Goal: Check status: Check status

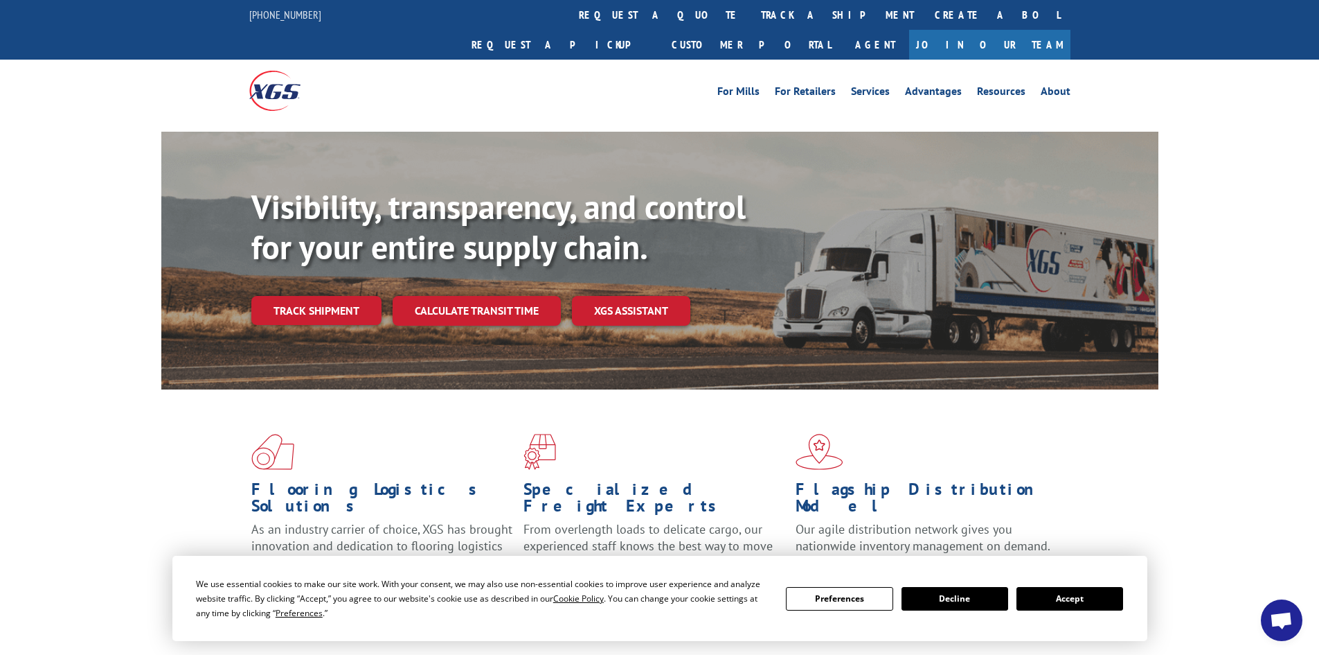
click at [1069, 596] on button "Accept" at bounding box center [1070, 599] width 107 height 24
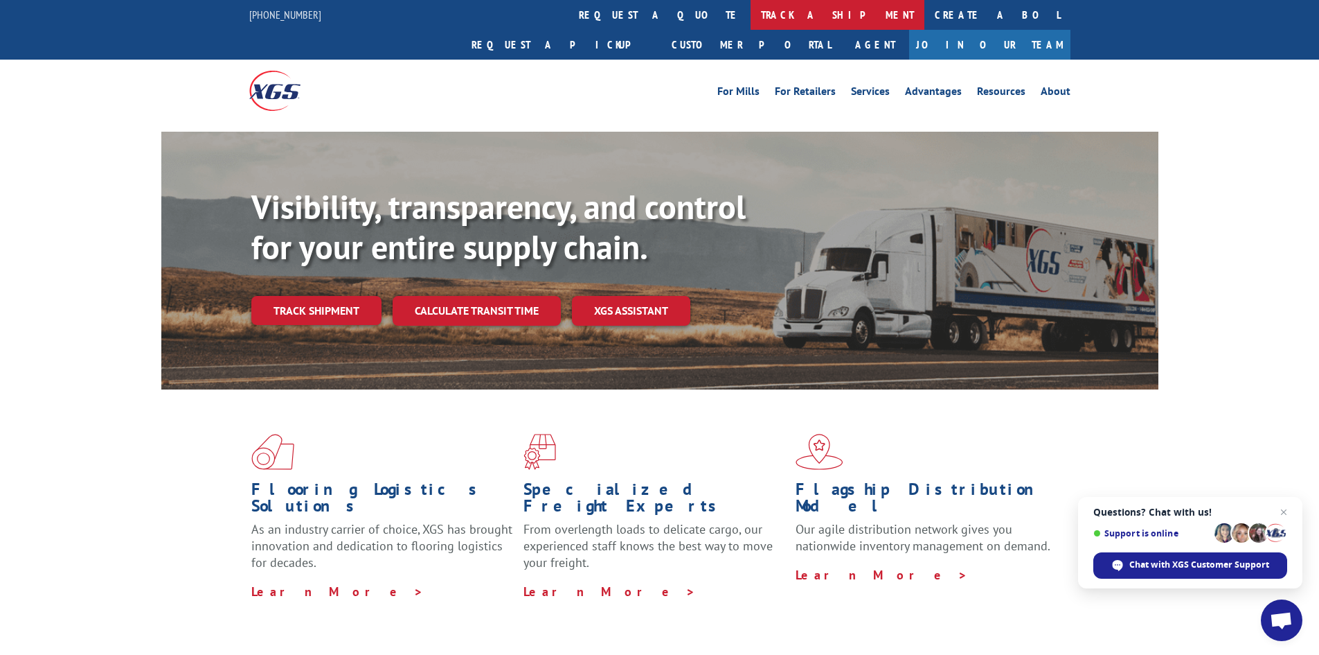
click at [751, 12] on link "track a shipment" at bounding box center [838, 15] width 174 height 30
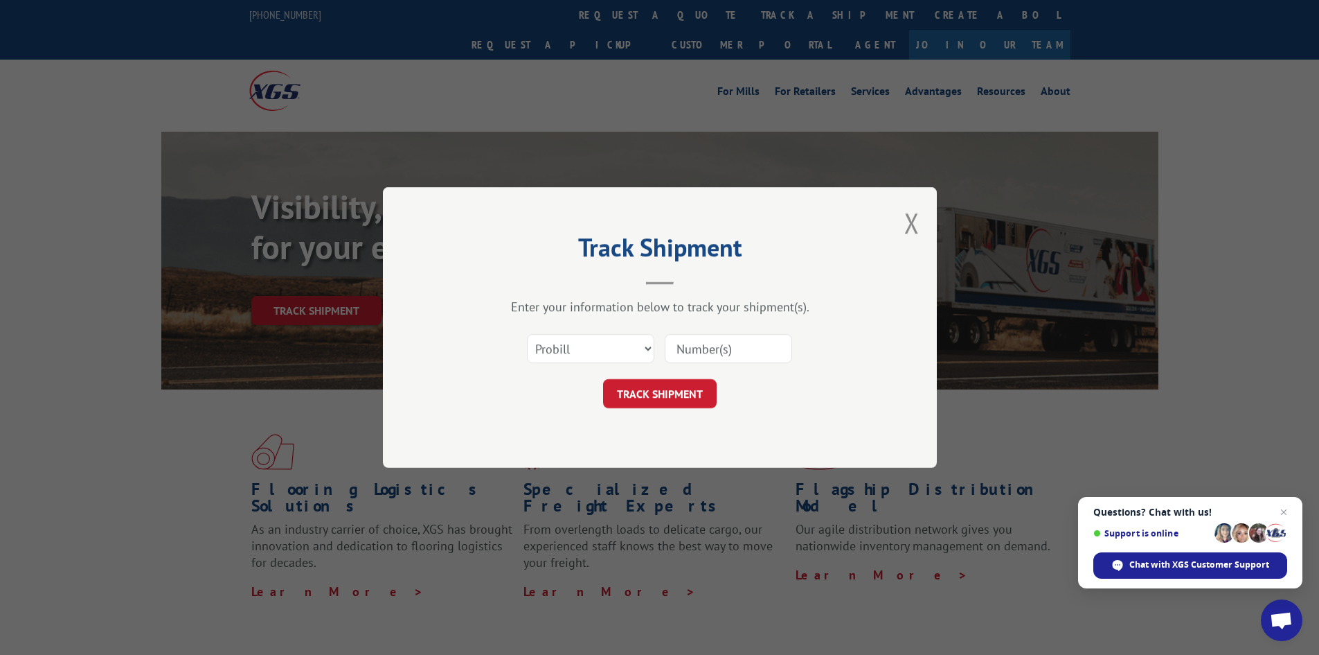
paste input "17027527"
type input "17027527"
click at [667, 392] on button "TRACK SHIPMENT" at bounding box center [660, 393] width 114 height 29
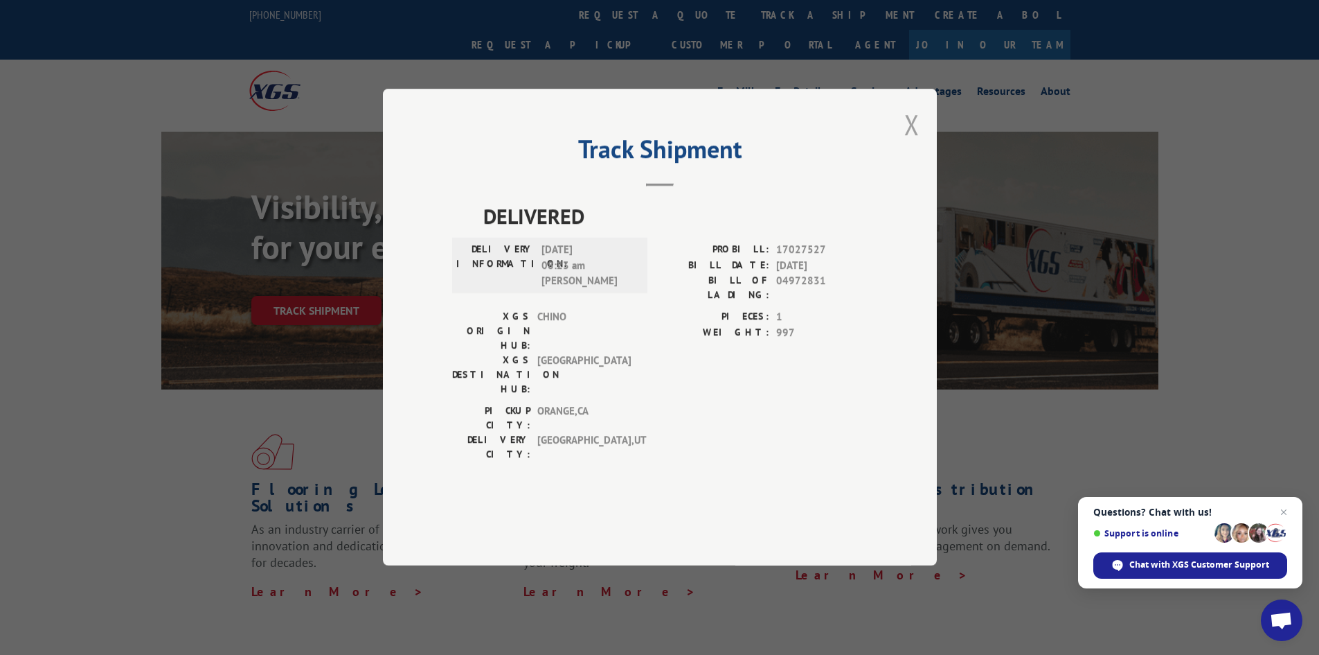
click at [916, 143] on button "Close modal" at bounding box center [912, 124] width 15 height 37
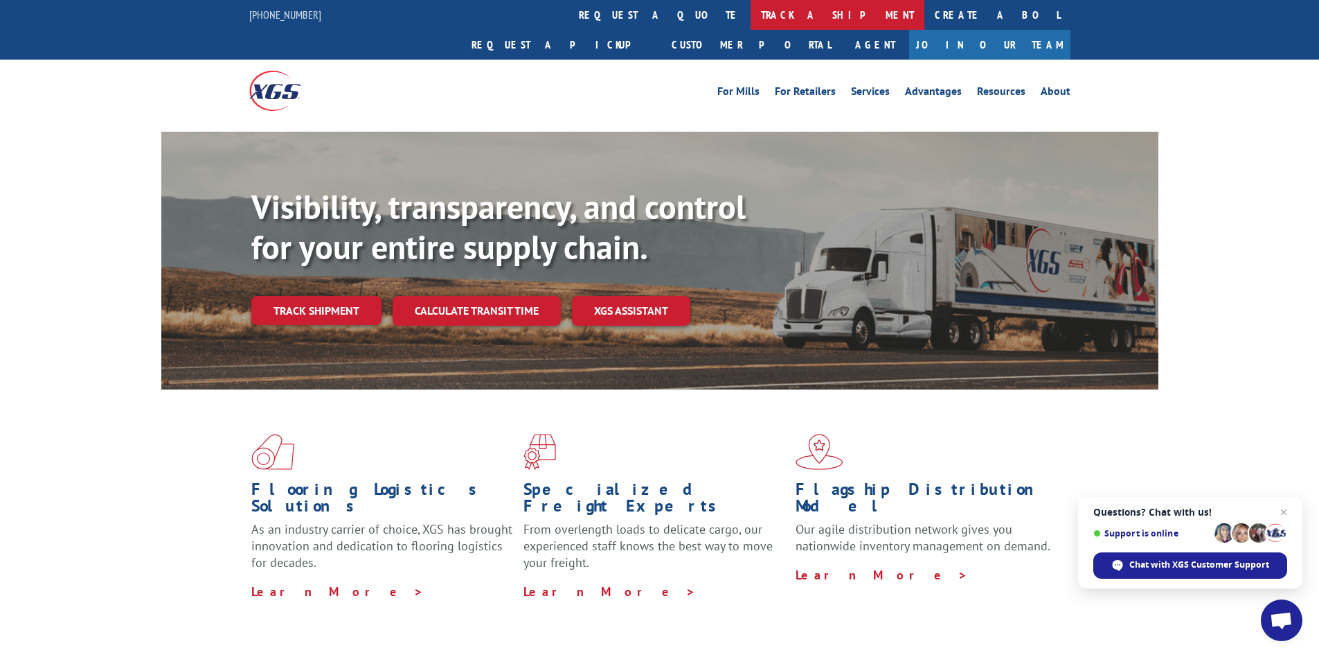
click at [751, 15] on link "track a shipment" at bounding box center [838, 15] width 174 height 30
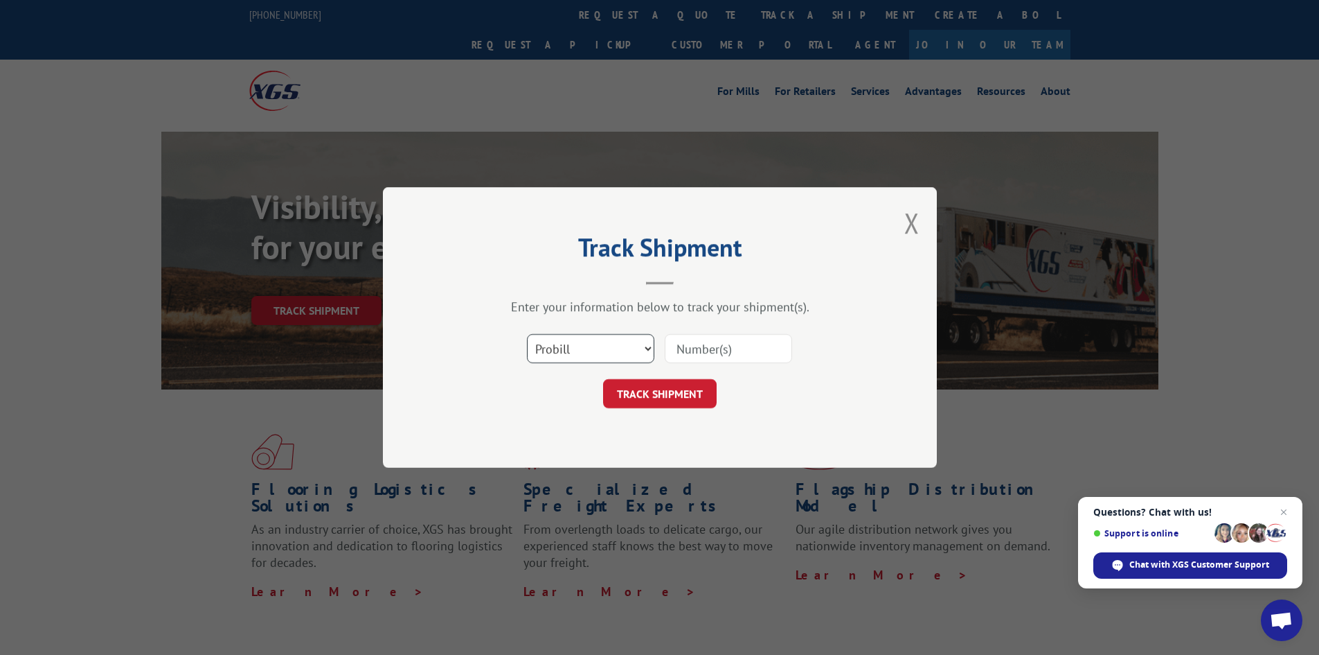
click at [589, 344] on select "Select category... Probill BOL PO" at bounding box center [590, 348] width 127 height 29
select select "po"
click at [527, 334] on select "Select category... Probill BOL PO" at bounding box center [590, 348] width 127 height 29
click at [733, 353] on input at bounding box center [728, 348] width 127 height 29
paste input "15530756"
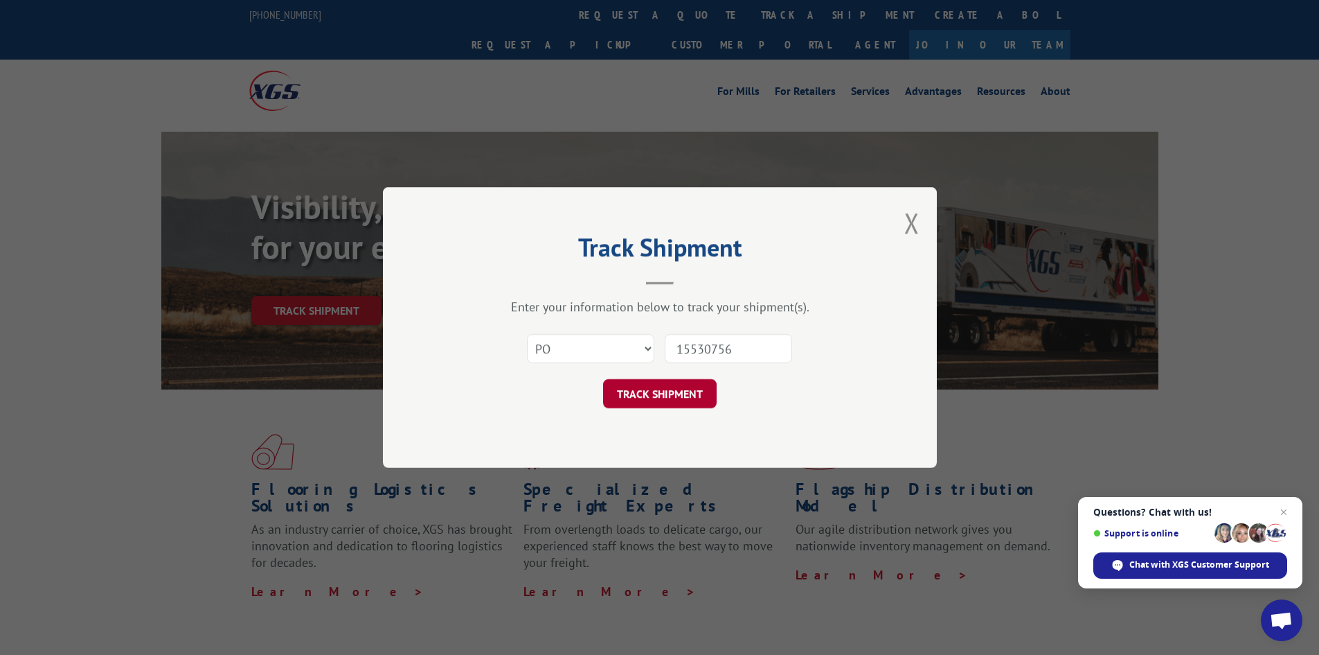
type input "15530756"
click at [668, 393] on button "TRACK SHIPMENT" at bounding box center [660, 393] width 114 height 29
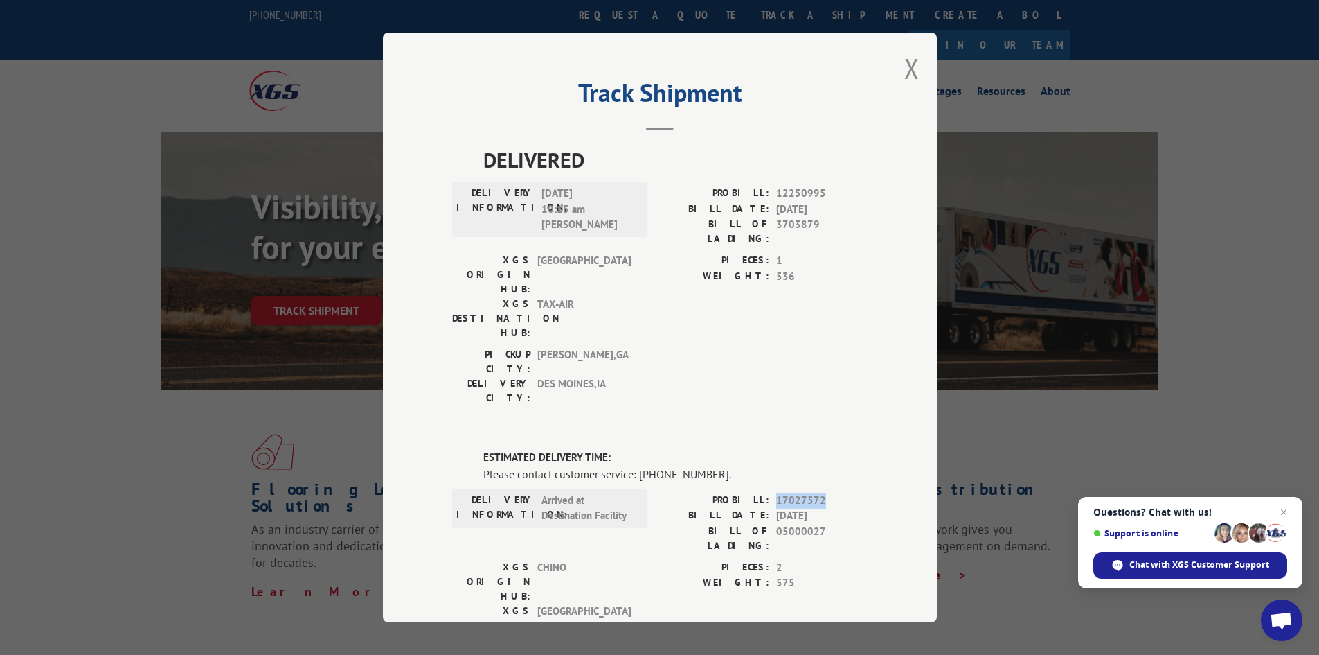
drag, startPoint x: 818, startPoint y: 423, endPoint x: 772, endPoint y: 426, distance: 46.5
click at [776, 492] on span "17027572" at bounding box center [821, 500] width 91 height 16
copy span "17027572"
click at [905, 66] on button "Close modal" at bounding box center [912, 68] width 15 height 37
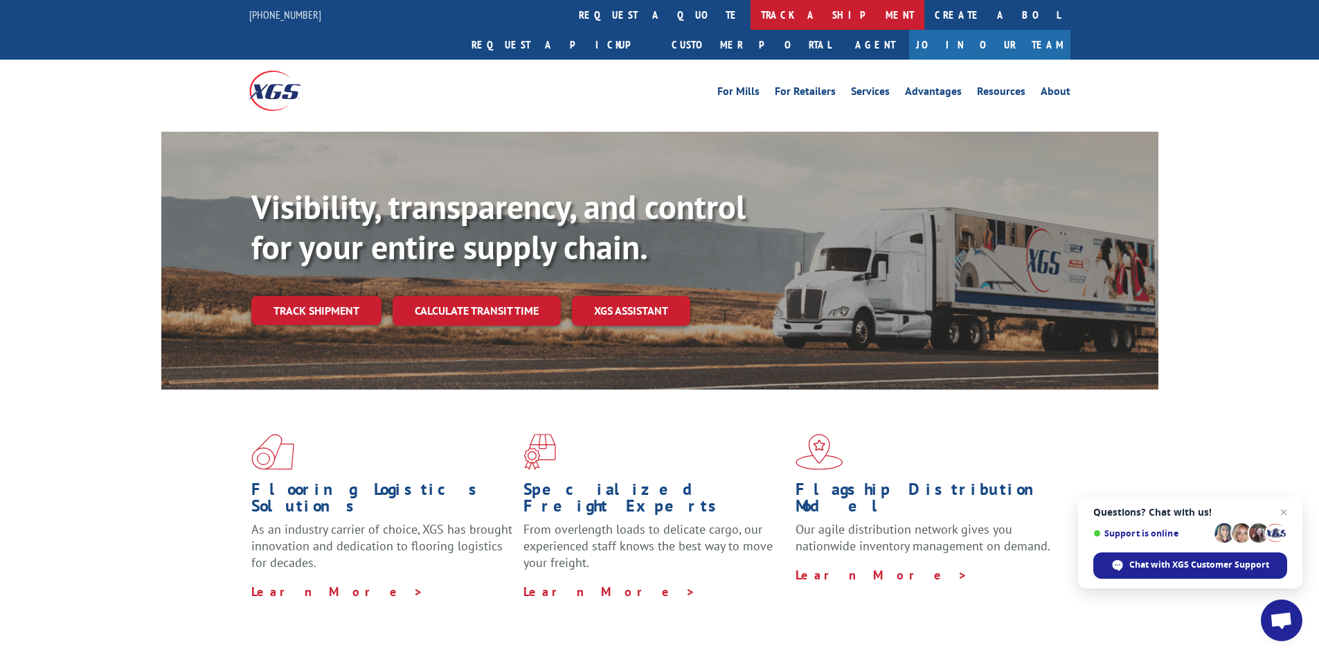
click at [751, 21] on link "track a shipment" at bounding box center [838, 15] width 174 height 30
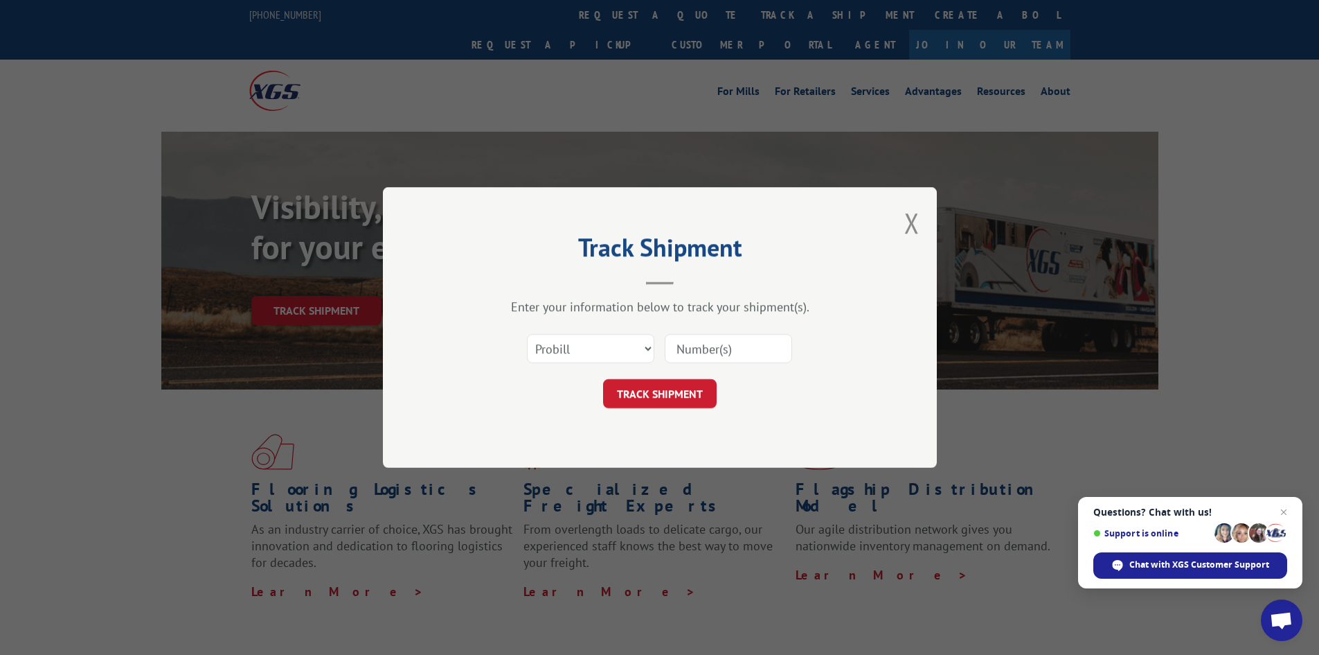
click at [707, 352] on input at bounding box center [728, 348] width 127 height 29
paste input "17027572"
type input "17027572"
click at [684, 398] on button "TRACK SHIPMENT" at bounding box center [660, 393] width 114 height 29
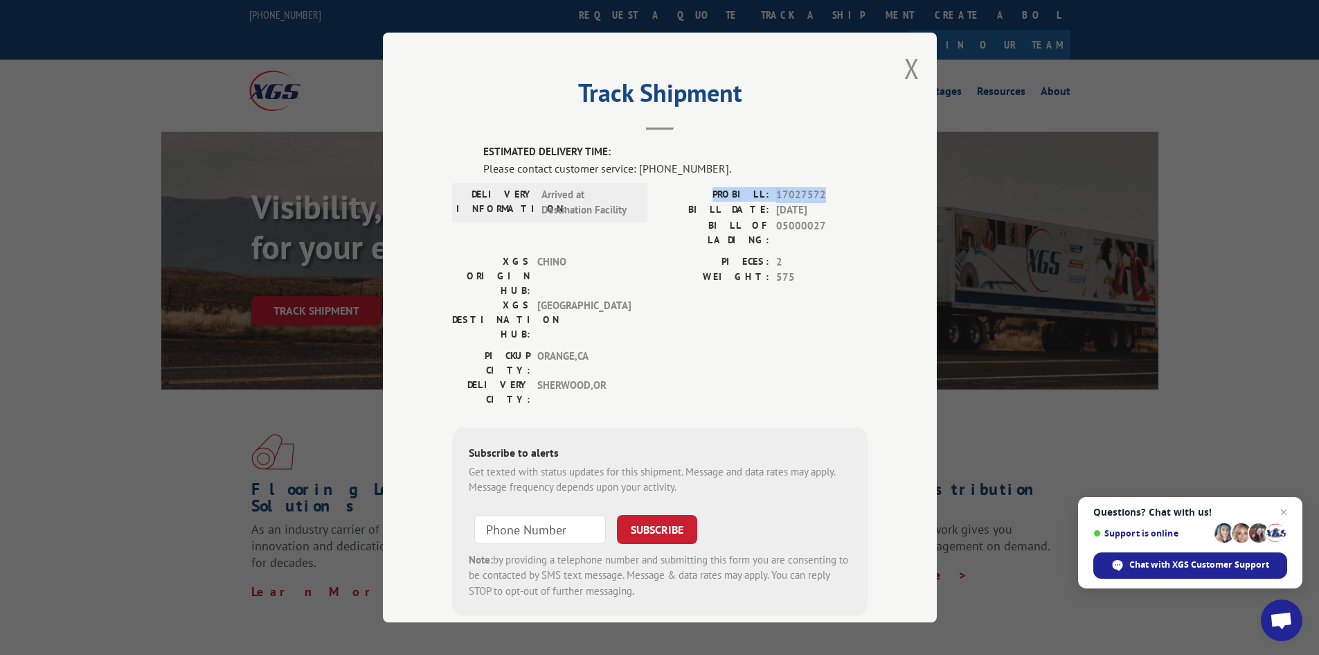
drag, startPoint x: 817, startPoint y: 193, endPoint x: 724, endPoint y: 195, distance: 92.1
click at [724, 195] on div "PROBILL: 17027572" at bounding box center [764, 195] width 208 height 16
copy div "PROBILL: 17027572"
click at [1281, 511] on span "Close chat" at bounding box center [1284, 512] width 17 height 17
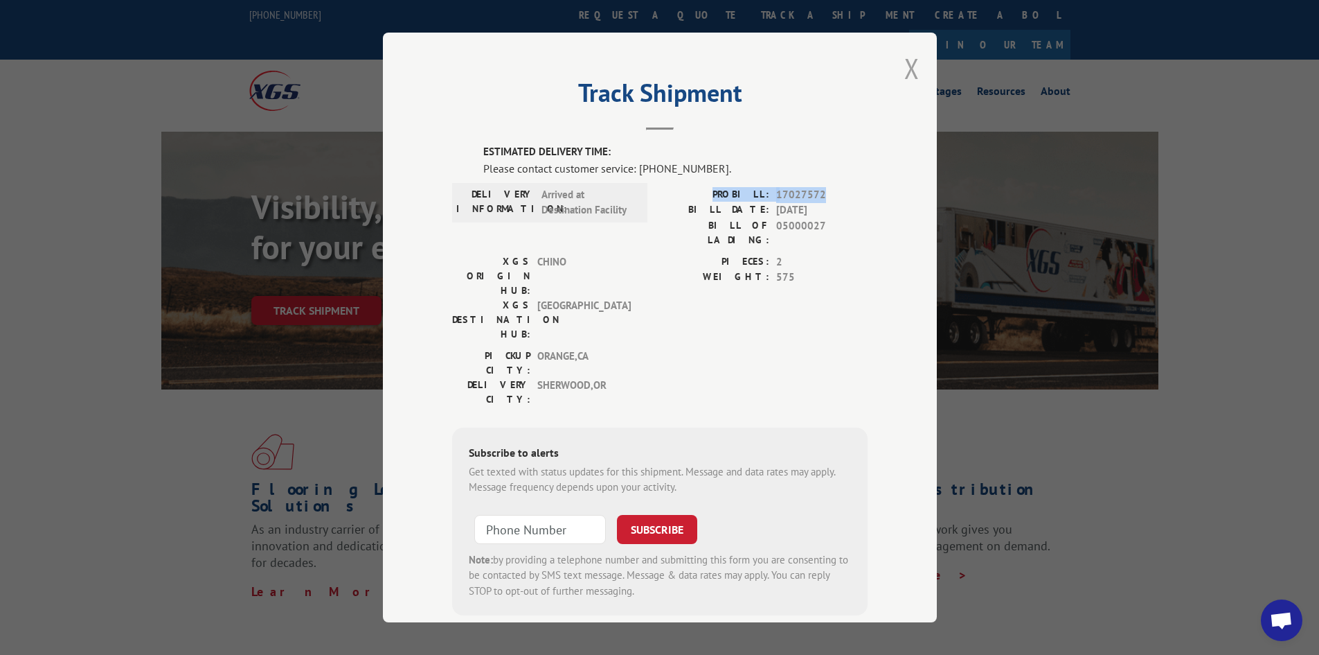
click at [910, 66] on button "Close modal" at bounding box center [912, 68] width 15 height 37
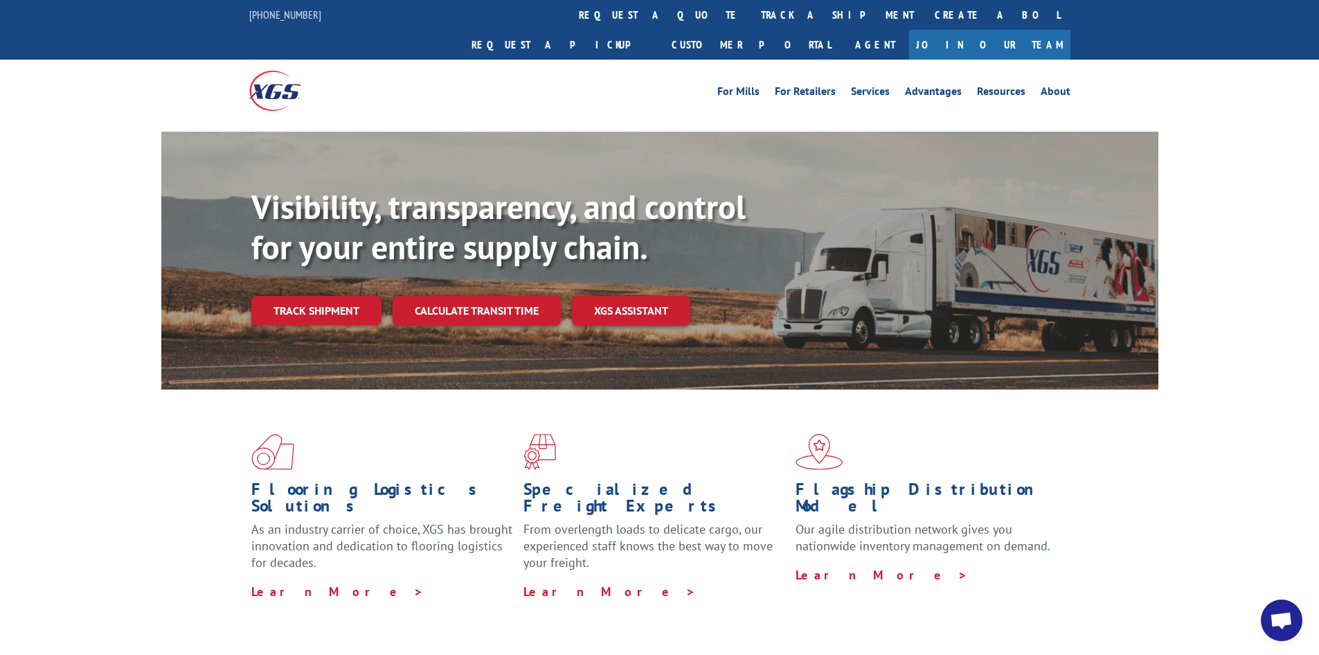
drag, startPoint x: 321, startPoint y: 285, endPoint x: 355, endPoint y: 253, distance: 45.6
click at [323, 296] on link "Track shipment" at bounding box center [316, 310] width 130 height 29
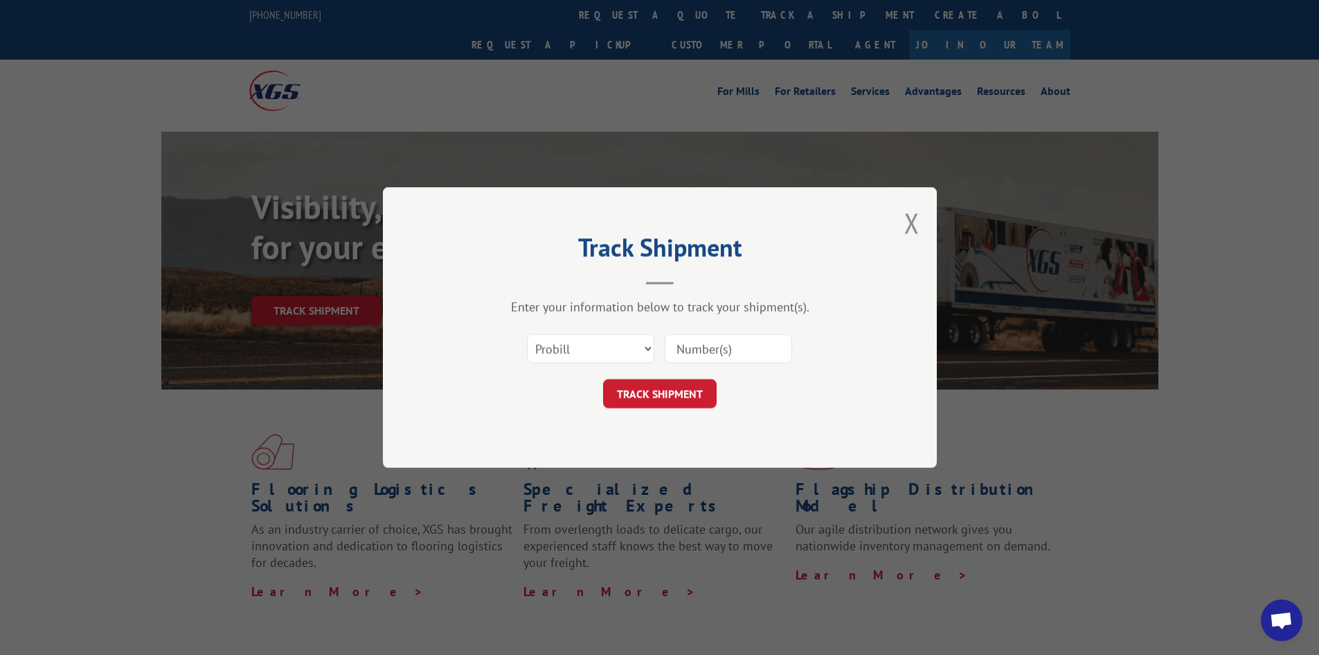
click at [720, 348] on input at bounding box center [728, 348] width 127 height 29
paste input "17027572"
type input "17027572"
click at [670, 396] on button "TRACK SHIPMENT" at bounding box center [660, 393] width 114 height 29
